Goal: Transaction & Acquisition: Purchase product/service

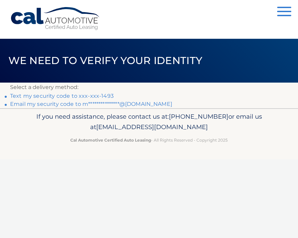
click at [63, 97] on link "Text my security code to xxx-xxx-1493" at bounding box center [62, 96] width 104 height 6
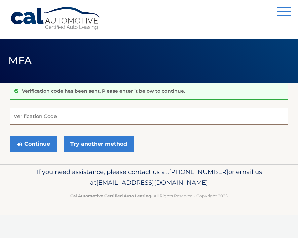
click at [85, 116] on input "Verification Code" at bounding box center [149, 116] width 278 height 17
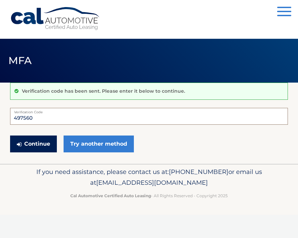
type input "497560"
click at [33, 149] on button "Continue" at bounding box center [33, 143] width 47 height 17
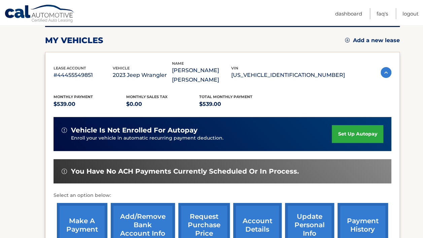
scroll to position [135, 0]
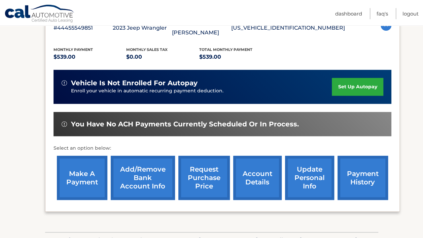
click at [77, 166] on link "make a payment" at bounding box center [82, 178] width 51 height 44
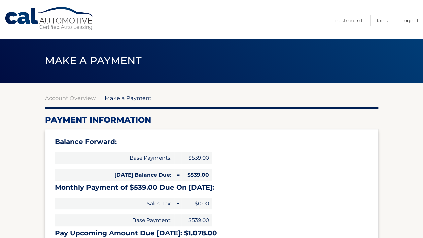
select select "YjcxY2JmZTgtNjY1OS00YTU0LWFmNWUtNmE0YzA0NWM2ZjRk"
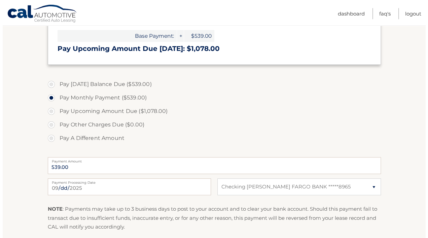
scroll to position [236, 0]
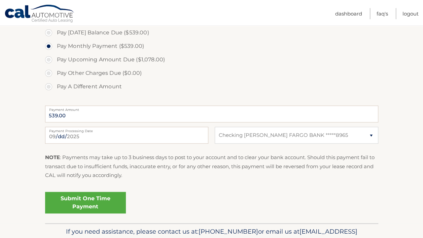
click at [81, 199] on link "Submit One Time Payment" at bounding box center [85, 203] width 81 height 22
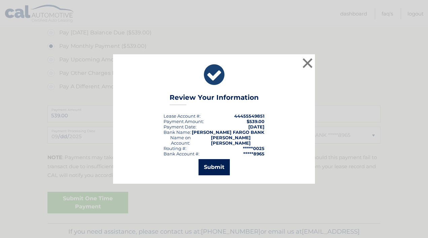
click at [215, 162] on button "Submit" at bounding box center [214, 167] width 31 height 16
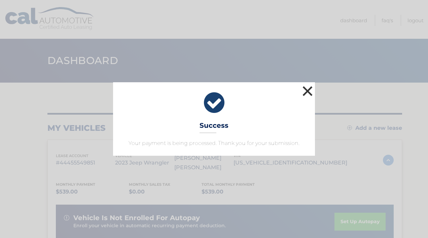
click at [308, 92] on button "×" at bounding box center [307, 90] width 13 height 13
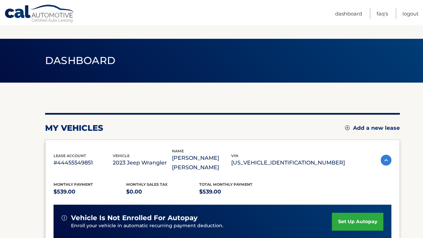
scroll to position [183, 0]
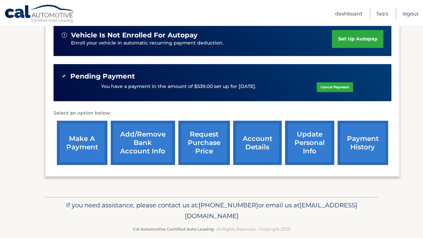
click at [408, 14] on link "Logout" at bounding box center [411, 13] width 16 height 11
